Goal: Information Seeking & Learning: Find specific fact

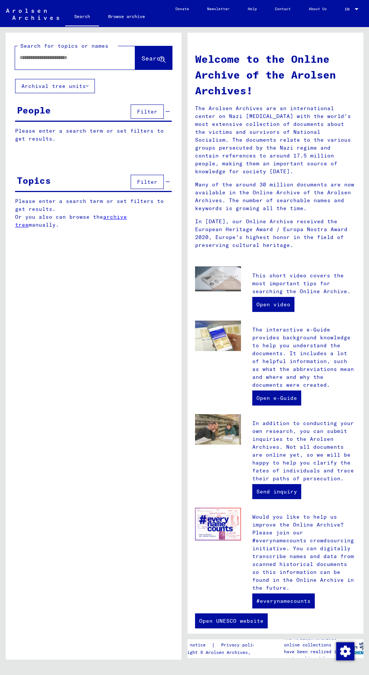
click at [89, 58] on input "text" at bounding box center [66, 58] width 93 height 8
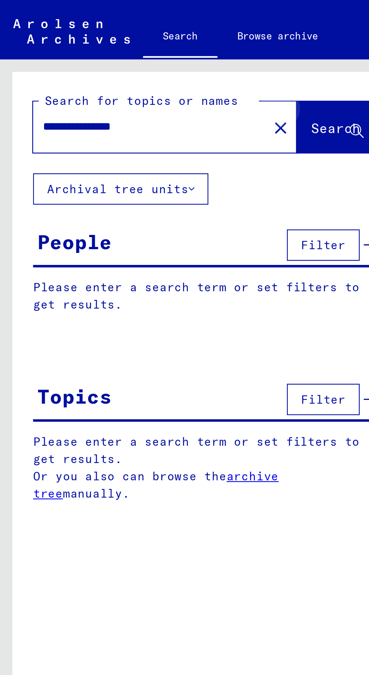
click at [158, 58] on span "Search" at bounding box center [152, 59] width 23 height 8
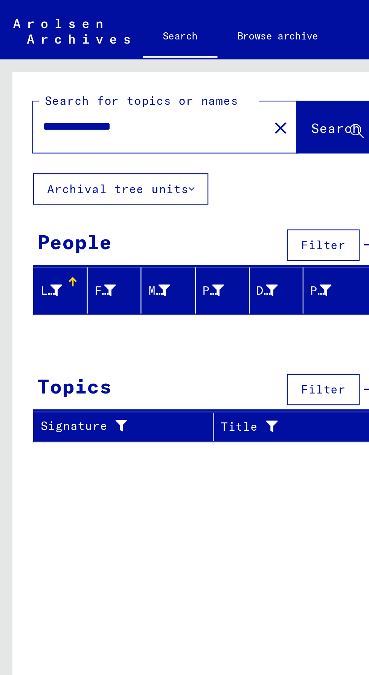
click at [35, 61] on input "**********" at bounding box center [66, 58] width 93 height 8
click at [159, 55] on span "Search" at bounding box center [152, 59] width 23 height 8
click at [91, 56] on input "**********" at bounding box center [66, 58] width 93 height 8
type input "*"
type input "**********"
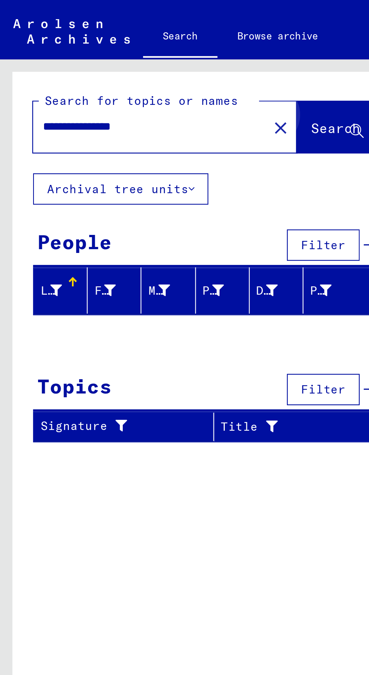
click at [152, 61] on span "Search" at bounding box center [152, 59] width 23 height 8
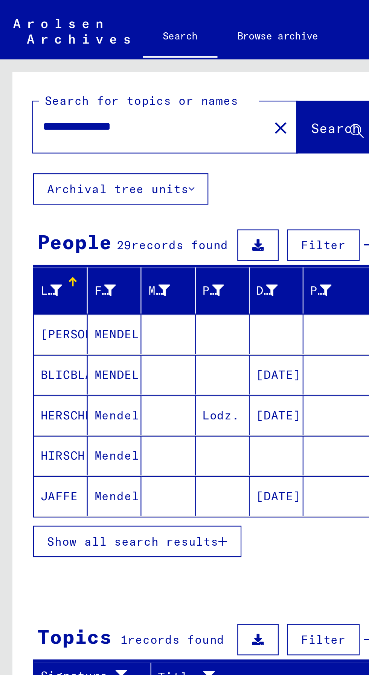
click at [91, 247] on span "Show all search results" at bounding box center [60, 246] width 78 height 7
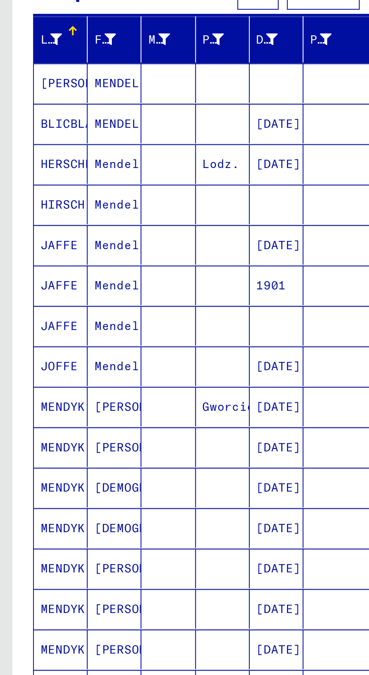
scroll to position [39, 0]
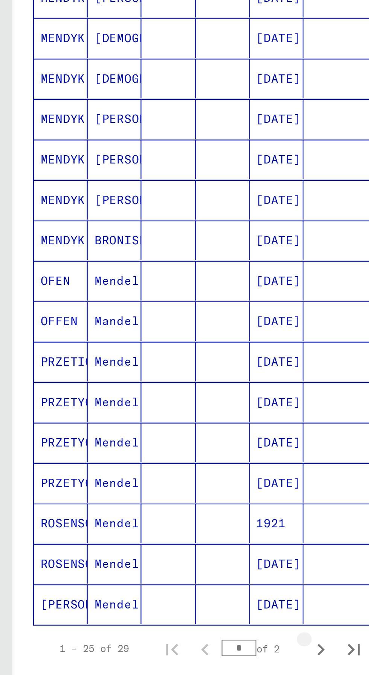
click at [144, 571] on icon "Next page" at bounding box center [146, 576] width 11 height 11
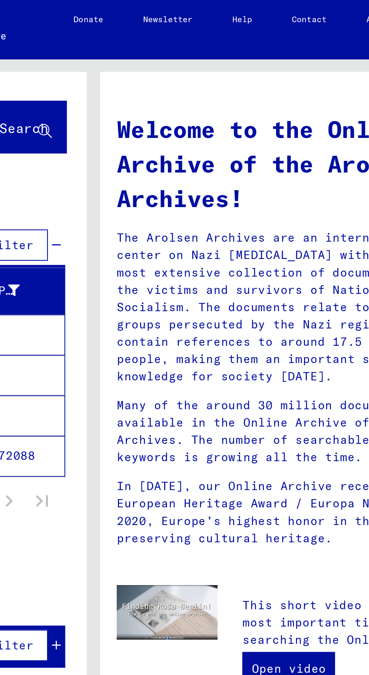
scroll to position [0, 0]
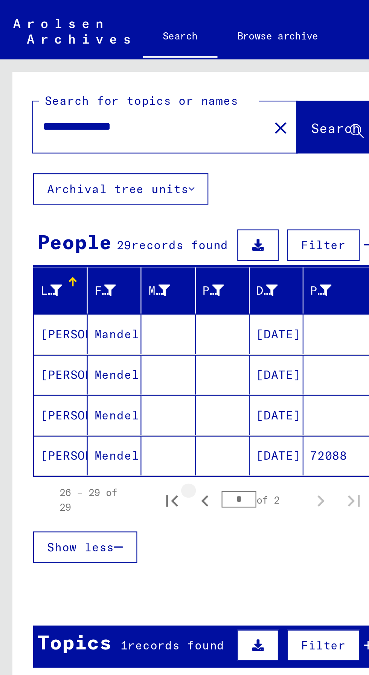
click at [89, 224] on icon "Previous page" at bounding box center [93, 228] width 11 height 11
type input "*"
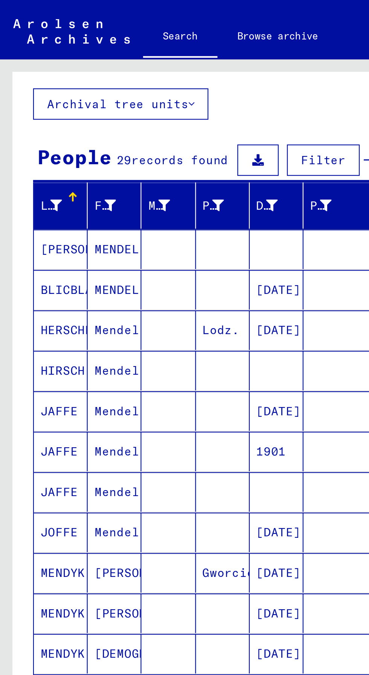
scroll to position [37, 0]
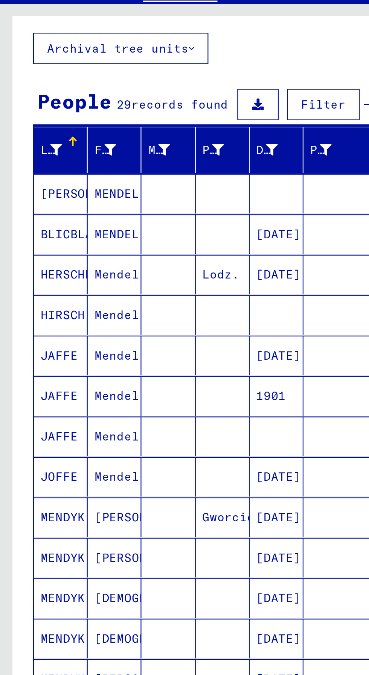
click at [55, 270] on mat-cell "[PERSON_NAME]" at bounding box center [52, 279] width 24 height 18
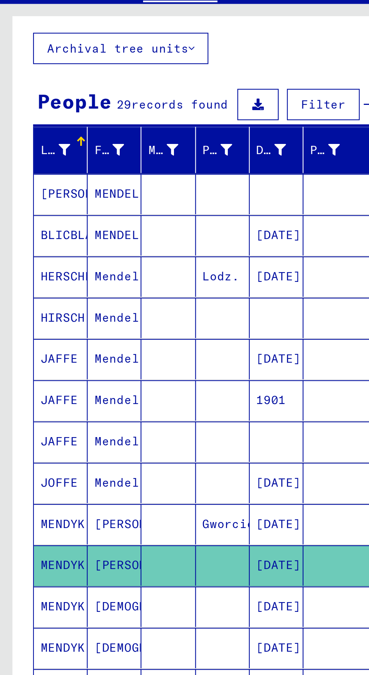
click at [53, 293] on mat-cell "[DEMOGRAPHIC_DATA]" at bounding box center [52, 302] width 24 height 18
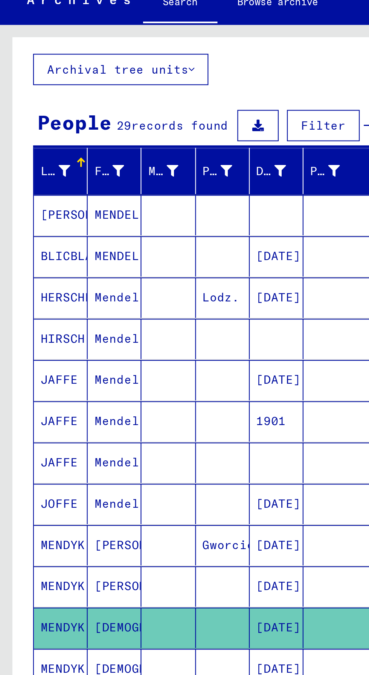
scroll to position [46, 0]
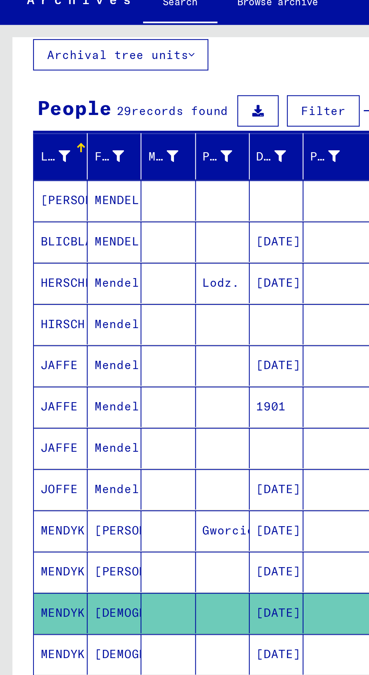
click at [55, 305] on mat-cell "[DEMOGRAPHIC_DATA]" at bounding box center [52, 314] width 24 height 18
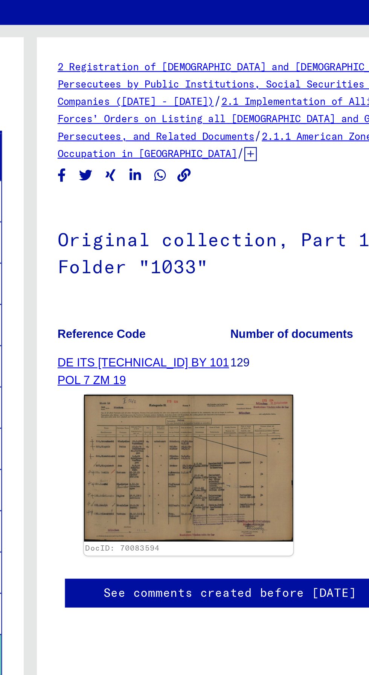
click at [259, 211] on img at bounding box center [256, 229] width 95 height 67
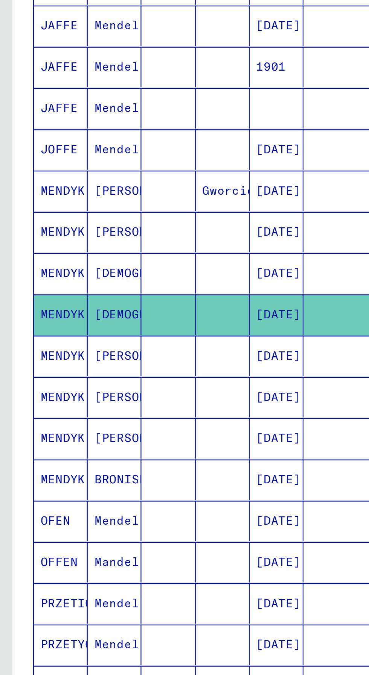
click at [56, 380] on mat-cell "BRONISLAW" at bounding box center [52, 389] width 24 height 18
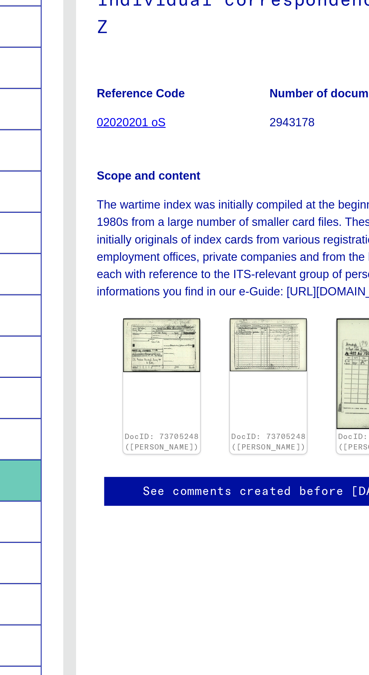
click at [222, 316] on img at bounding box center [226, 328] width 35 height 24
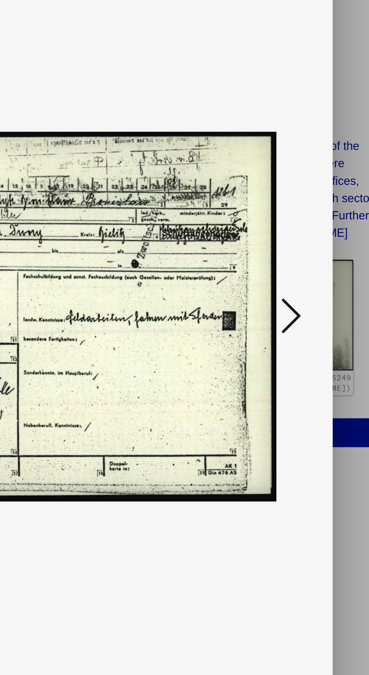
click at [316, 345] on icon at bounding box center [312, 341] width 9 height 18
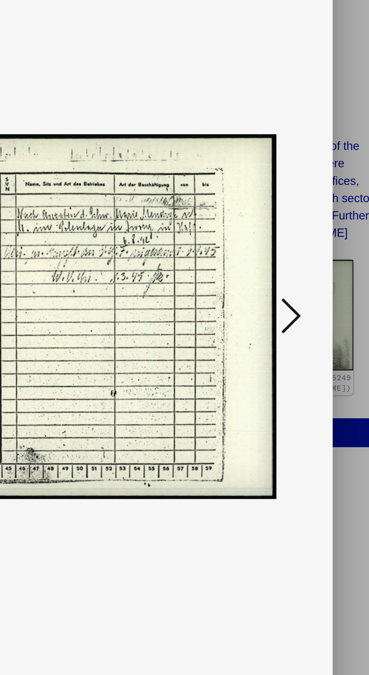
click at [316, 347] on icon at bounding box center [312, 341] width 9 height 18
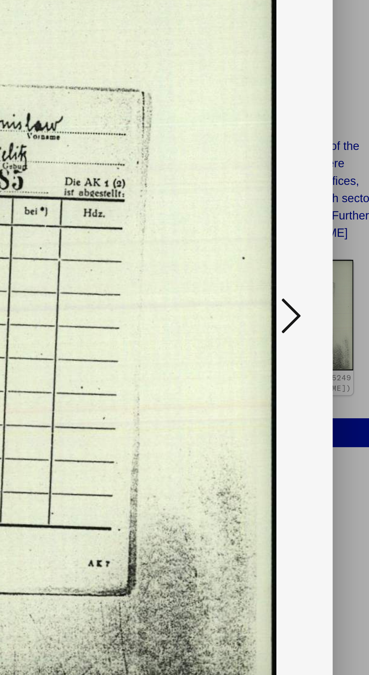
click at [315, 352] on button at bounding box center [313, 341] width 14 height 21
